Goal: Task Accomplishment & Management: Use online tool/utility

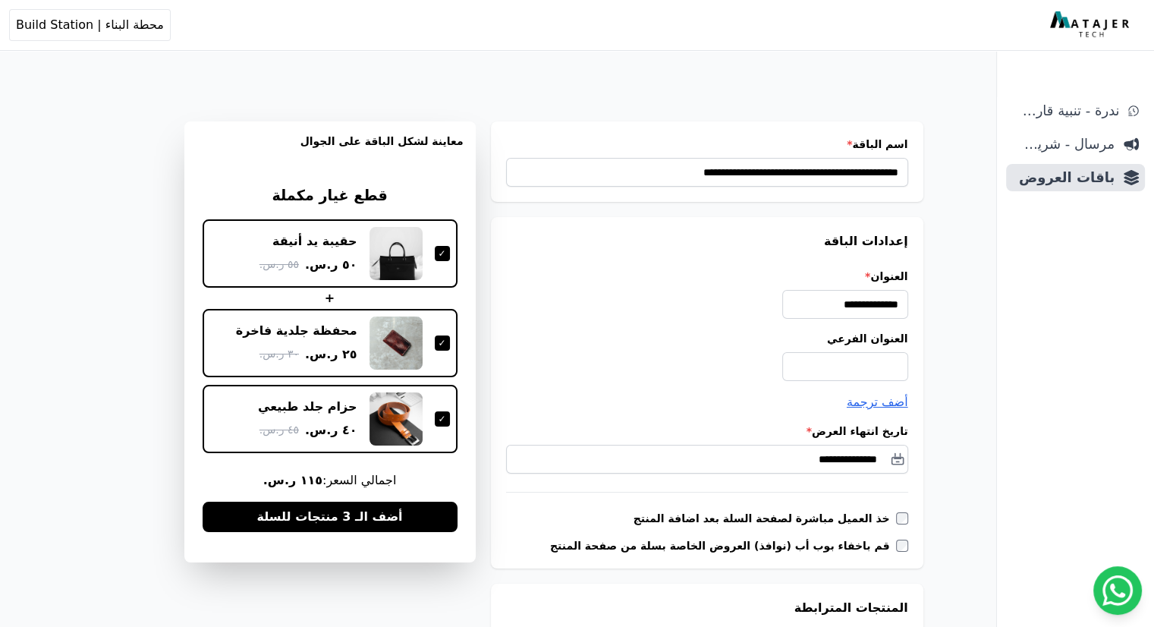
click at [1104, 21] on img at bounding box center [1091, 24] width 83 height 27
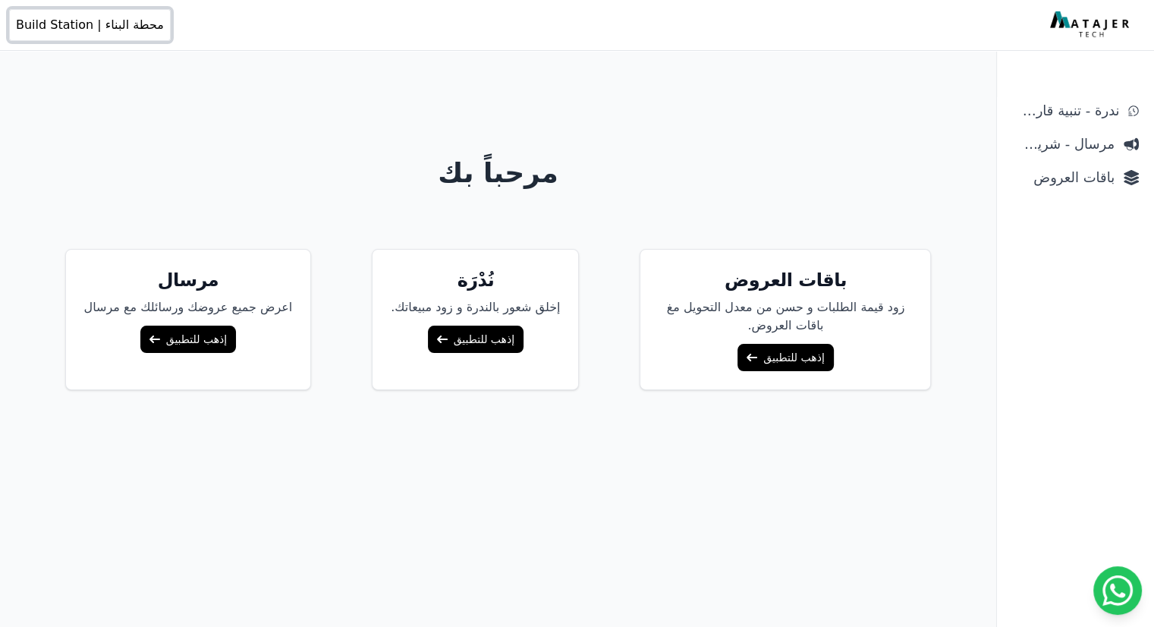
click at [84, 23] on span "محطة البناء | Build Station" at bounding box center [90, 25] width 148 height 18
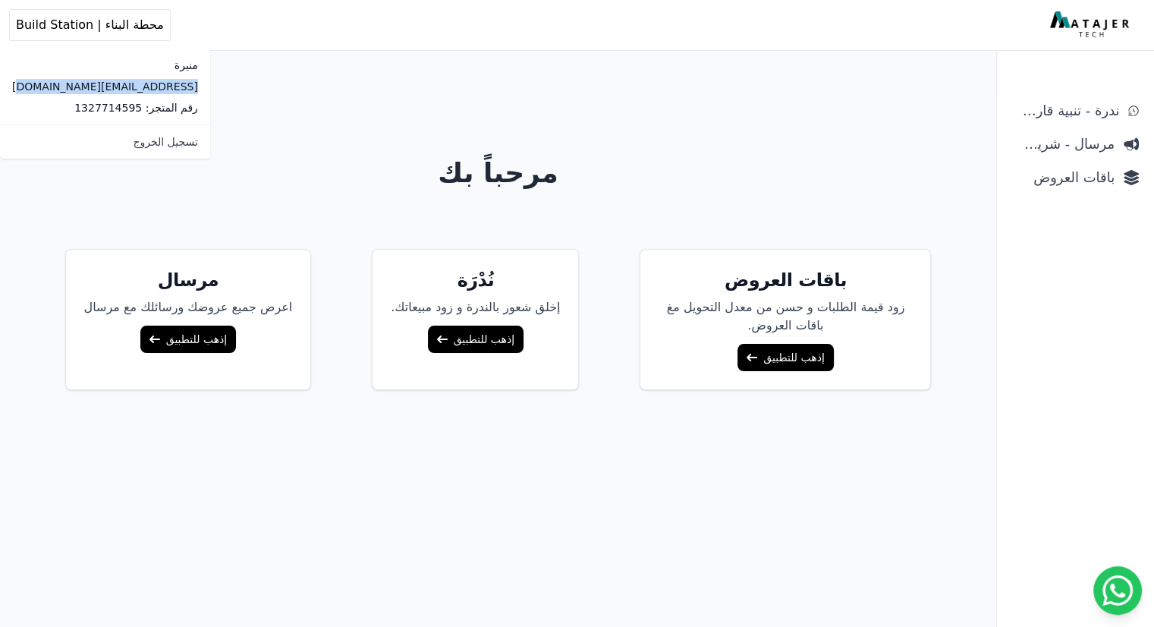
drag, startPoint x: 168, startPoint y: 86, endPoint x: 0, endPoint y: 89, distance: 167.8
click at [0, 89] on div "منيرة iw.eshop@marketing-home.com رقم المتجر: 1327714595" at bounding box center [105, 87] width 210 height 76
copy p "[EMAIL_ADDRESS][DOMAIN_NAME]"
click at [82, 106] on p "رقم المتجر: 1327714595" at bounding box center [105, 107] width 186 height 15
click at [1090, 15] on img at bounding box center [1091, 24] width 83 height 27
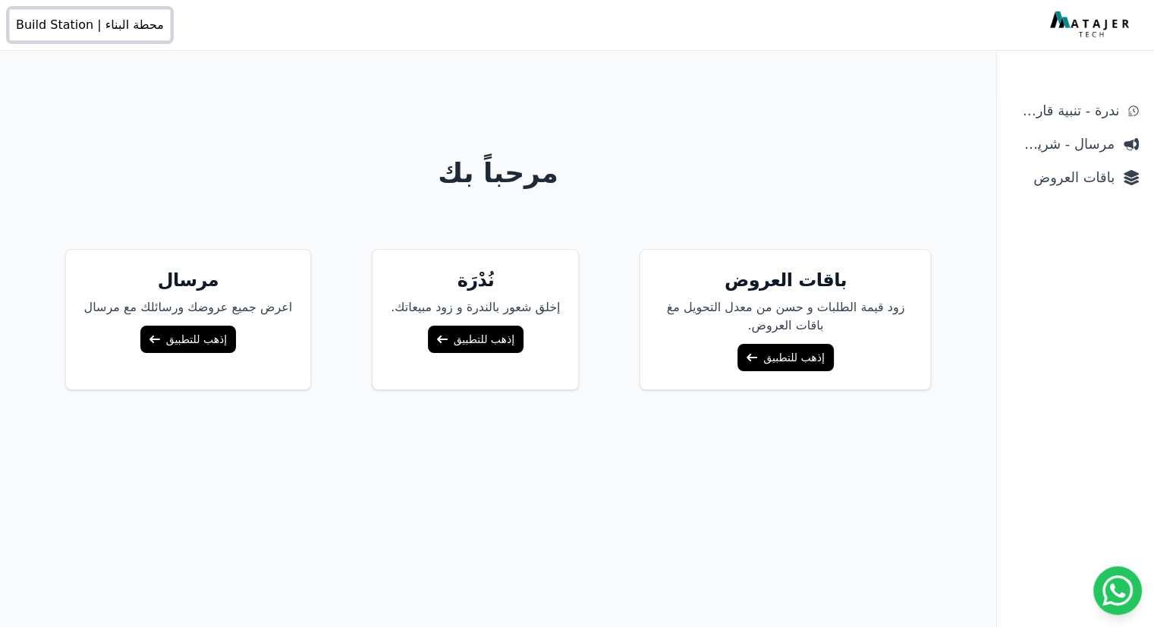
click at [70, 25] on span "محطة البناء | Build Station" at bounding box center [90, 25] width 148 height 18
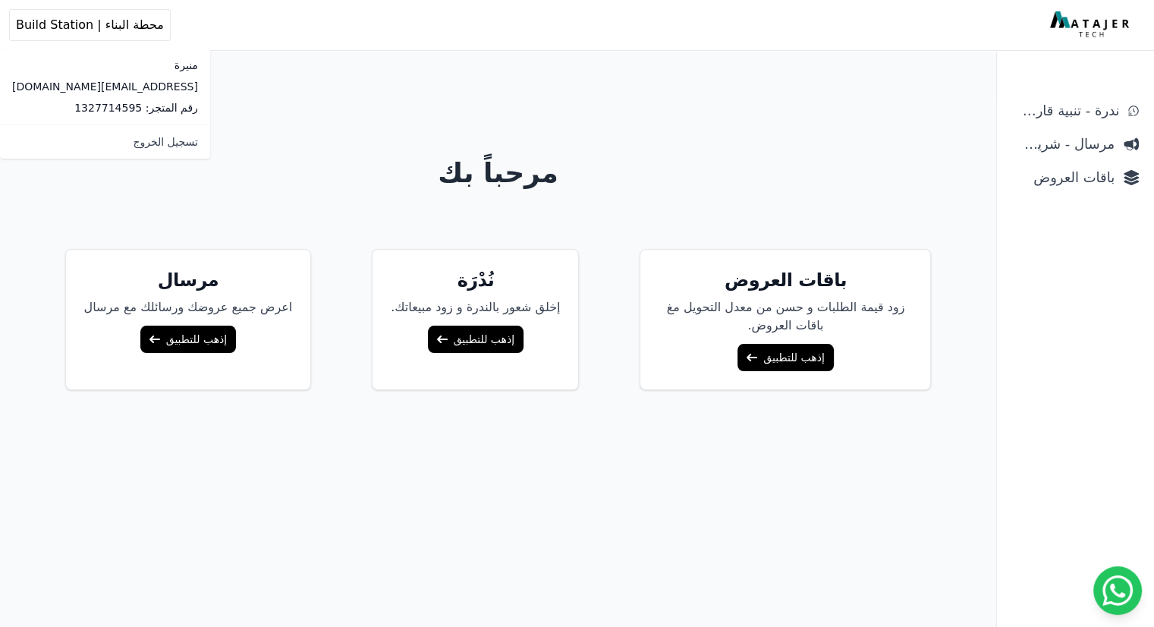
click at [105, 84] on p "[EMAIL_ADDRESS][DOMAIN_NAME]" at bounding box center [105, 86] width 186 height 15
click at [106, 84] on p "[EMAIL_ADDRESS][DOMAIN_NAME]" at bounding box center [105, 86] width 186 height 15
copy div "[EMAIL_ADDRESS][DOMAIN_NAME]"
click at [782, 357] on link "إذهب للتطبيق" at bounding box center [786, 357] width 96 height 27
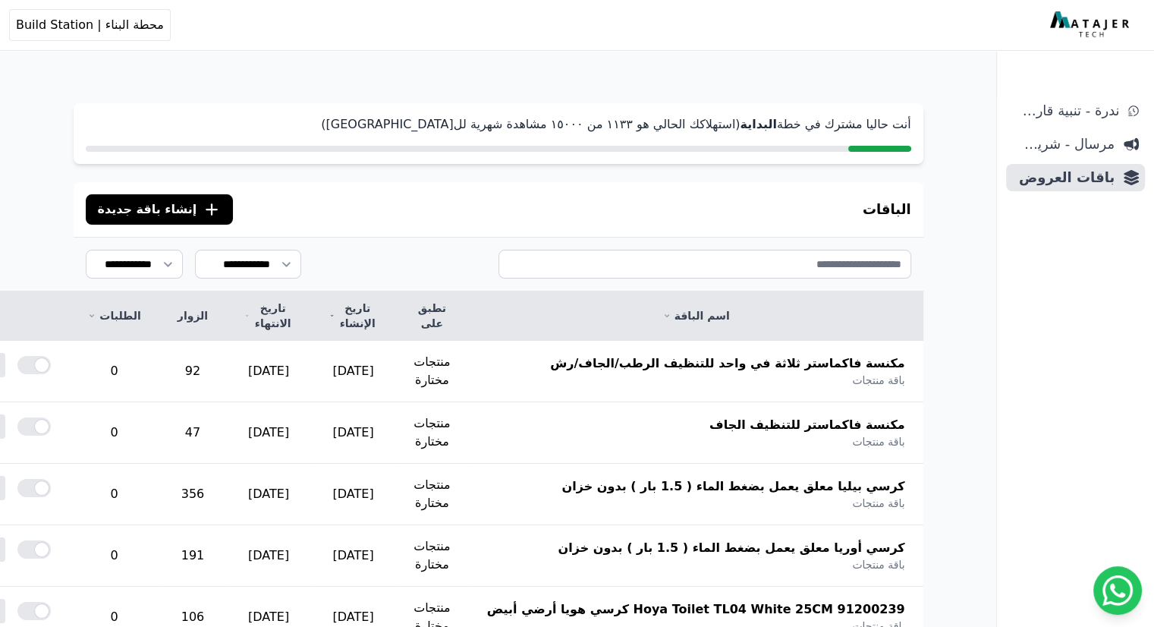
click at [98, 213] on span "إنشاء باقة جديدة" at bounding box center [147, 209] width 99 height 18
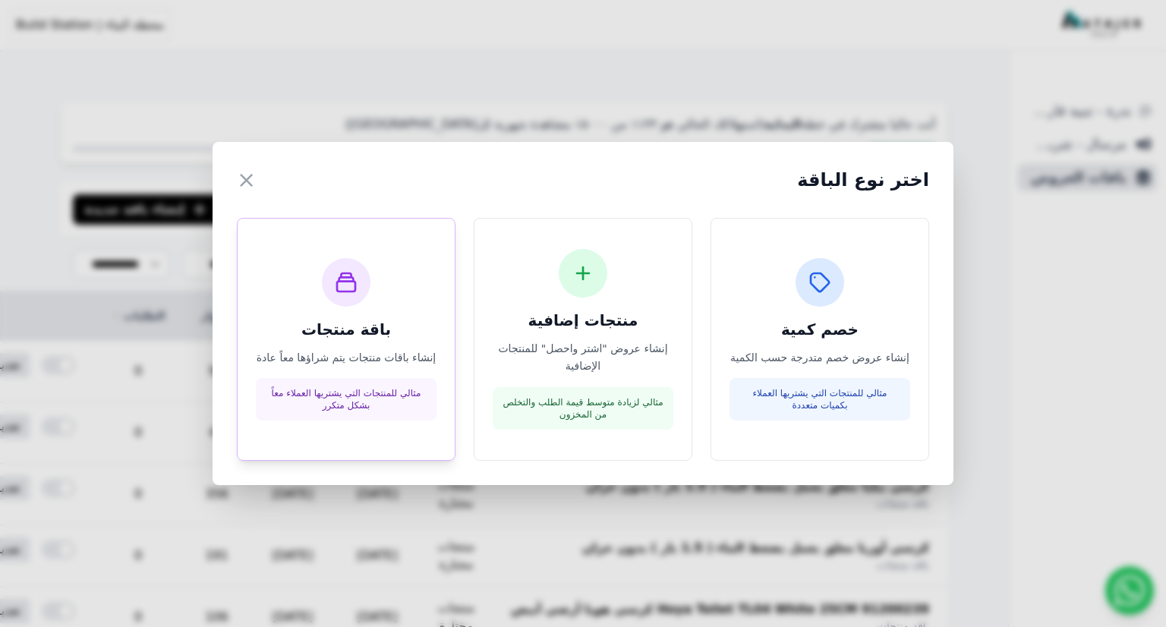
click at [348, 385] on div "مثالي للمنتجات التي يشتريها العملاء معاً بشكل متكرر" at bounding box center [346, 399] width 181 height 43
